Goal: Find specific fact: Find specific page/section

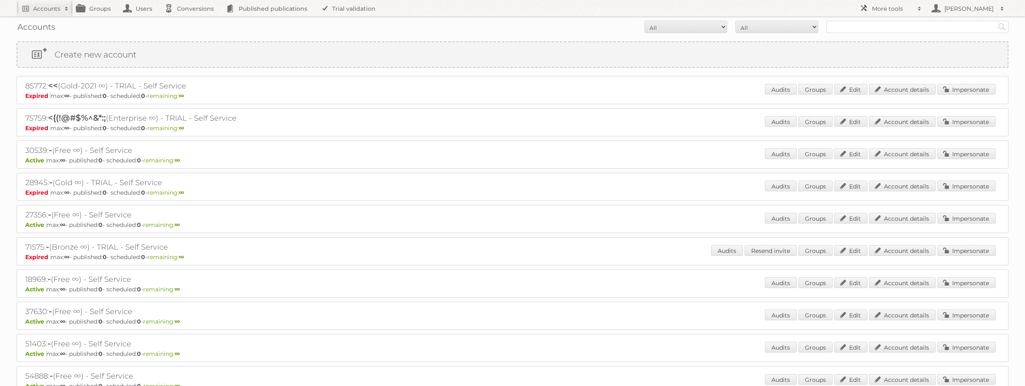
click at [885, 10] on h2 "More tools" at bounding box center [892, 9] width 41 height 8
click at [887, 108] on link "Beta Features" at bounding box center [897, 110] width 82 height 12
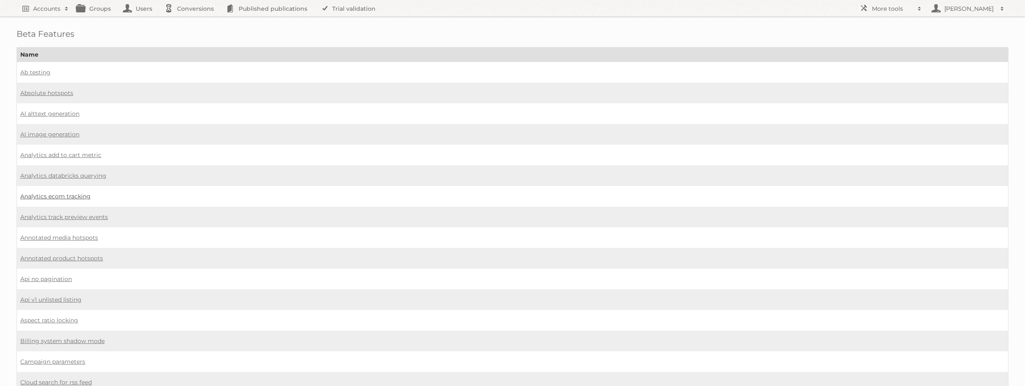
click at [79, 197] on link "Analytics ecom tracking" at bounding box center [55, 196] width 70 height 7
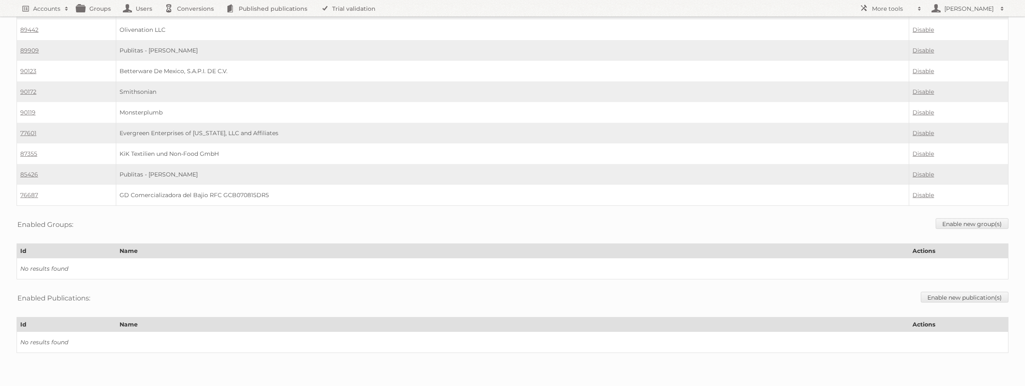
scroll to position [601, 0]
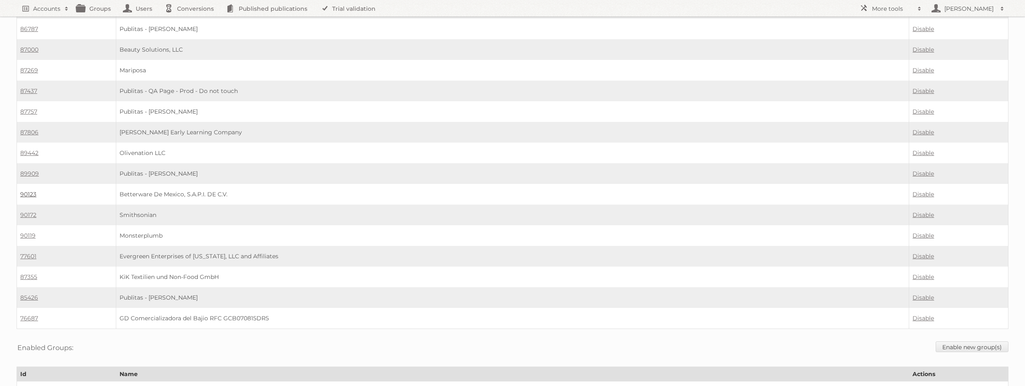
click at [31, 194] on link "90123" at bounding box center [28, 194] width 16 height 7
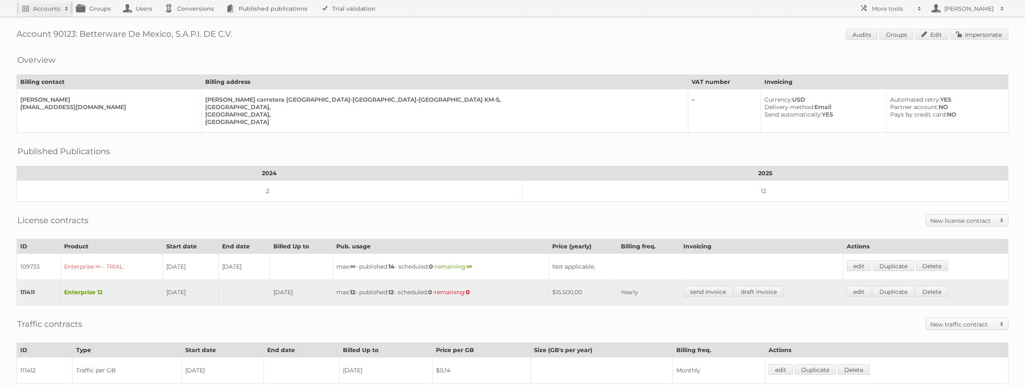
click at [63, 32] on h1 "Account 90123: Betterware De Mexico, S.A.P.I. DE C.V. Audits Groups Edit Impers…" at bounding box center [513, 35] width 992 height 12
copy h1 "90123"
